Goal: Check status

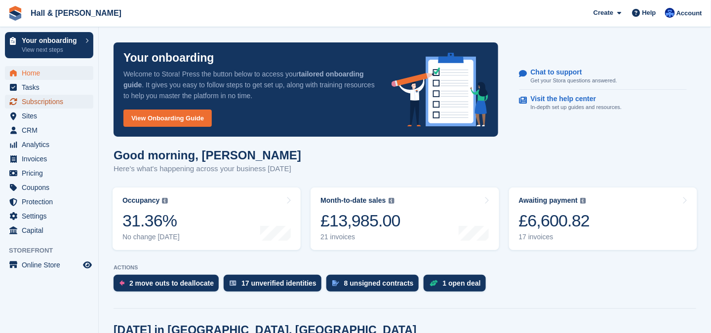
click at [25, 102] on span "Subscriptions" at bounding box center [51, 102] width 59 height 14
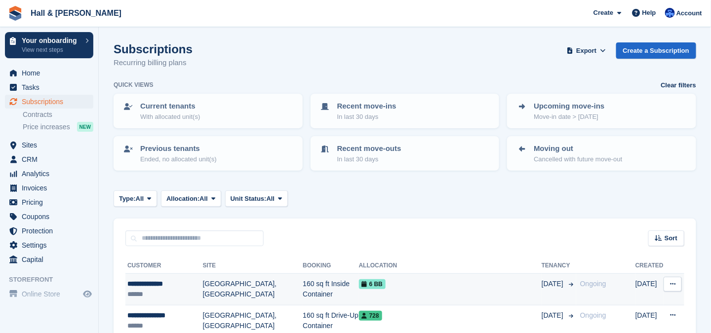
click at [152, 284] on div "**********" at bounding box center [164, 284] width 75 height 10
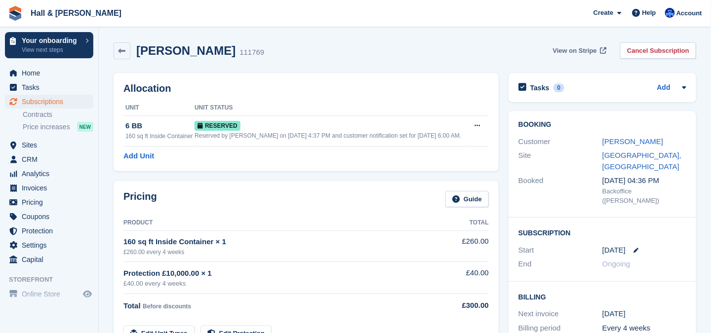
click at [570, 52] on span "View on Stripe" at bounding box center [575, 51] width 44 height 10
